Goal: Information Seeking & Learning: Find specific fact

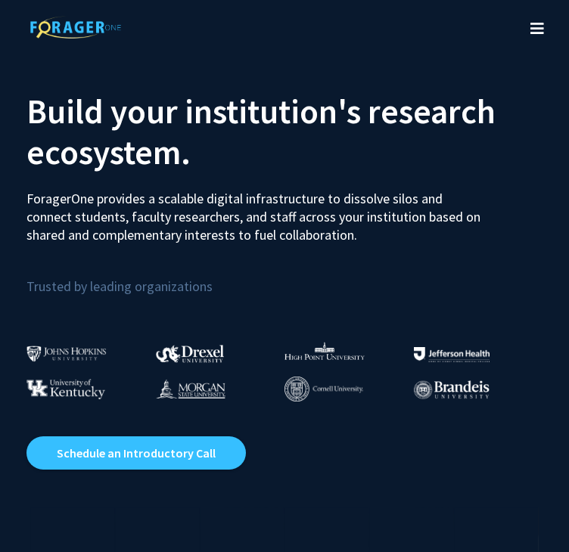
click at [529, 34] on button "Toggle navigation" at bounding box center [536, 28] width 33 height 61
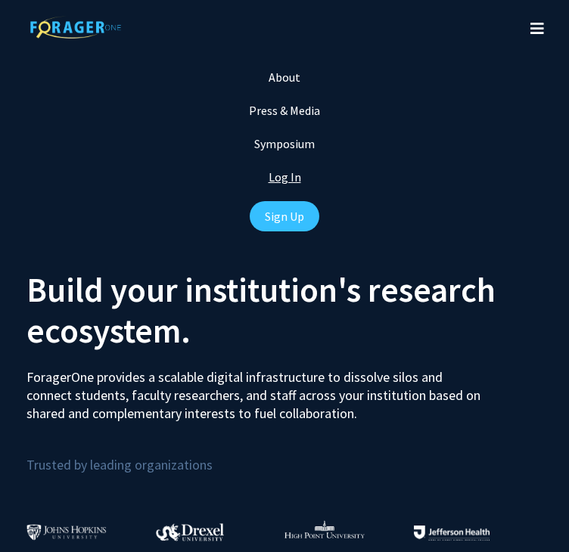
click at [285, 177] on link "Log In" at bounding box center [285, 176] width 33 height 15
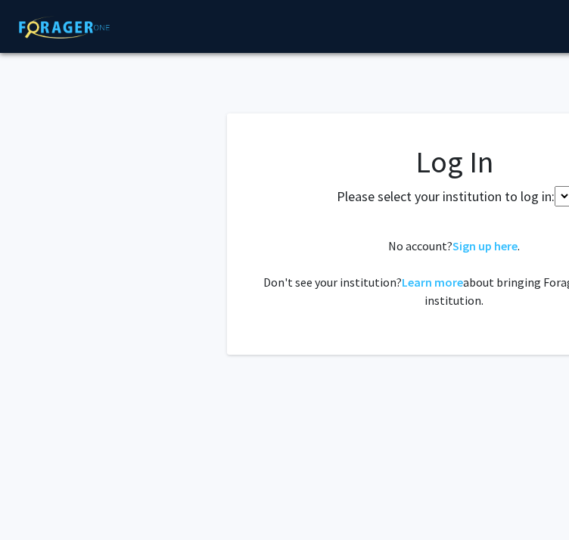
select select
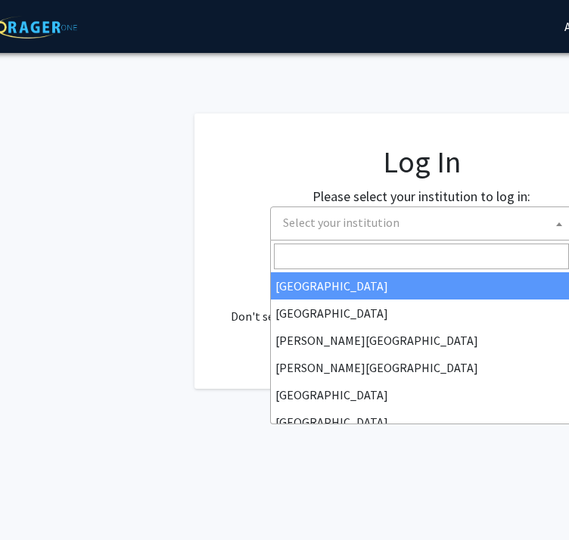
click at [399, 228] on span "Select your institution" at bounding box center [424, 222] width 295 height 31
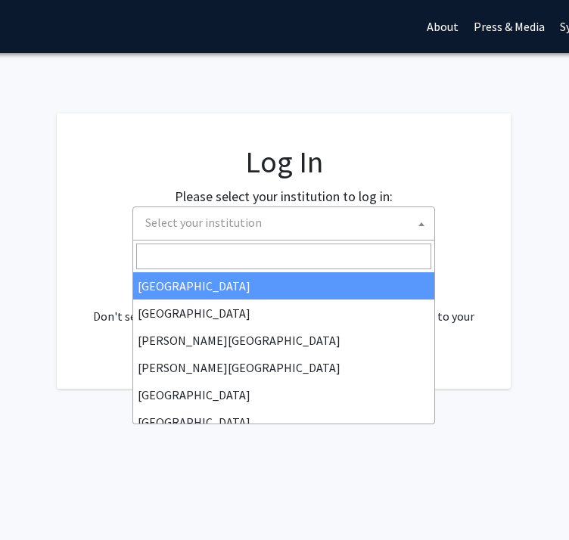
scroll to position [0, 223]
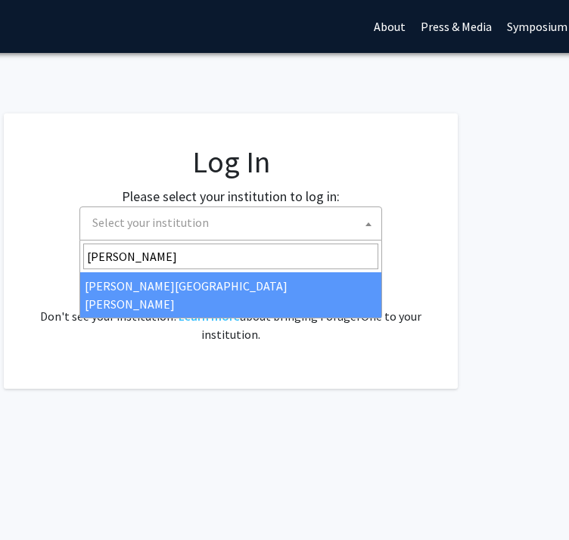
type input "john"
select select "1"
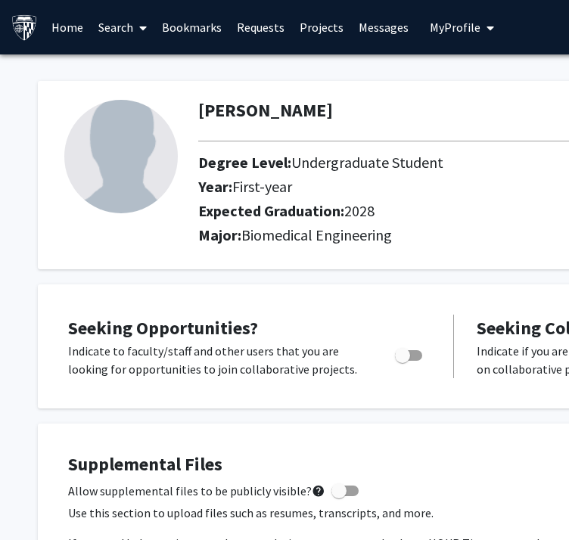
click at [117, 27] on link "Search" at bounding box center [123, 27] width 64 height 53
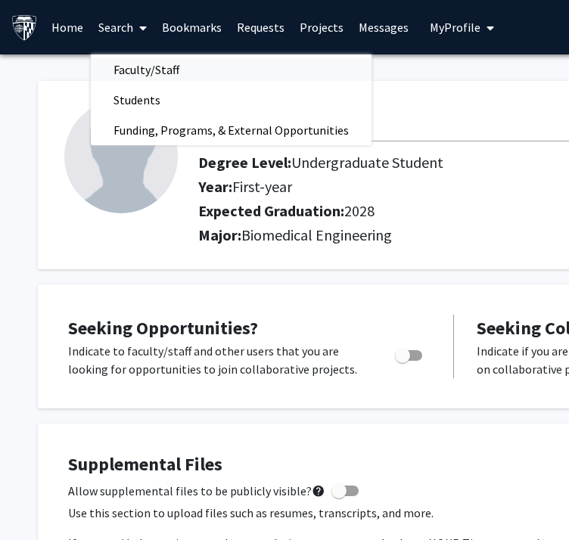
click at [161, 72] on span "Faculty/Staff" at bounding box center [146, 69] width 111 height 30
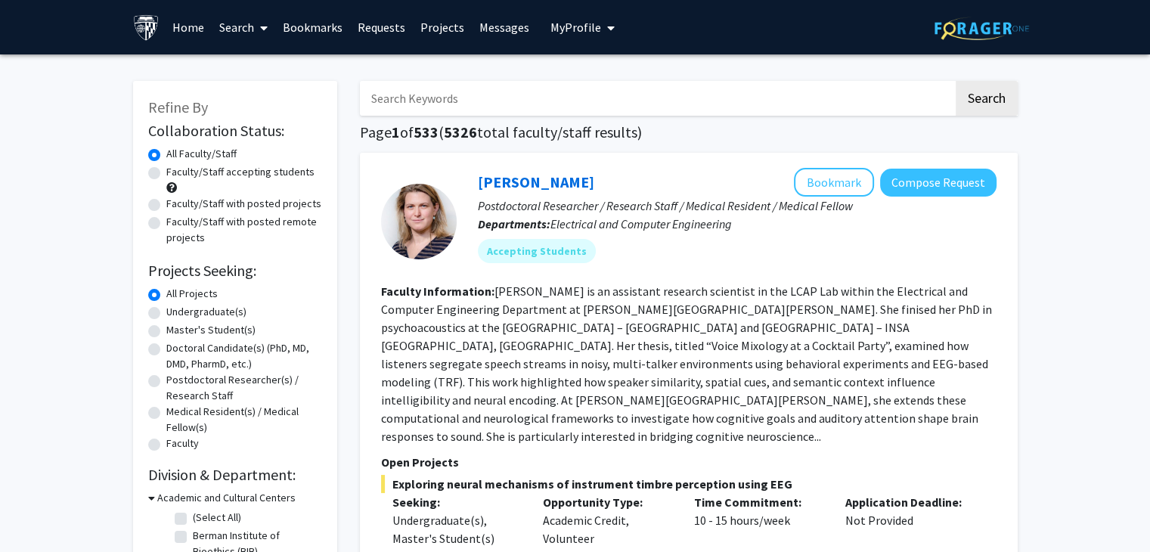
click at [451, 106] on input "Search Keywords" at bounding box center [657, 98] width 594 height 35
click at [579, 81] on button "Search" at bounding box center [987, 98] width 62 height 35
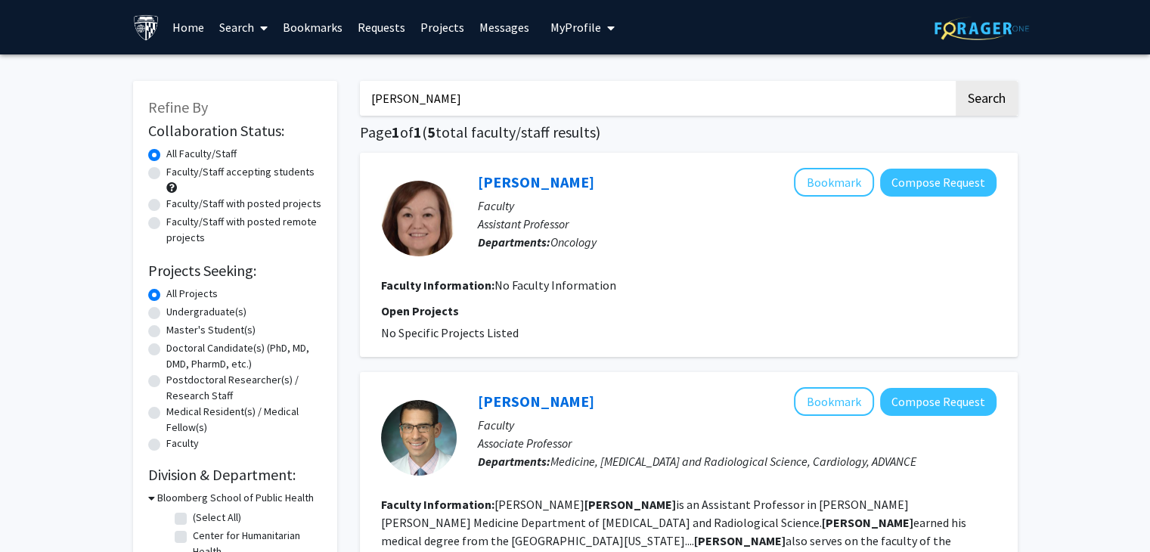
click at [382, 99] on input "[PERSON_NAME]" at bounding box center [657, 98] width 594 height 35
type input "[PERSON_NAME]"
click at [579, 81] on button "Search" at bounding box center [987, 98] width 62 height 35
